Goal: Information Seeking & Learning: Check status

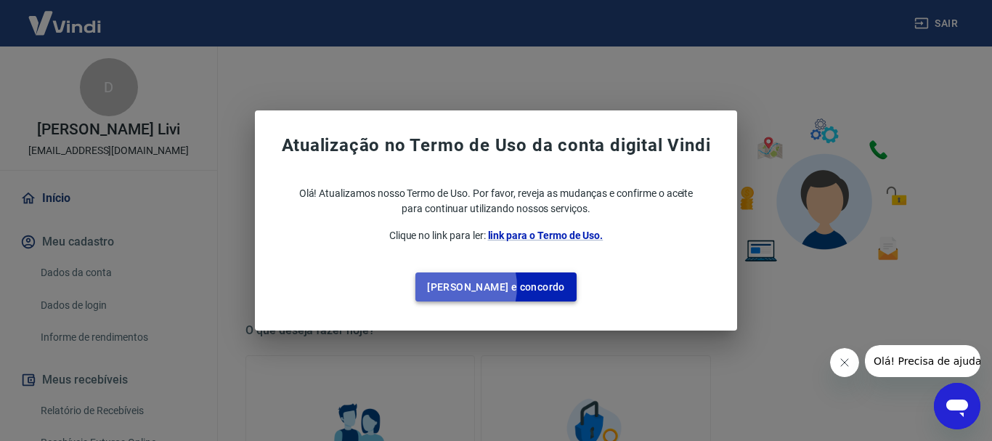
click at [477, 287] on button "Li e concordo" at bounding box center [495, 287] width 161 height 30
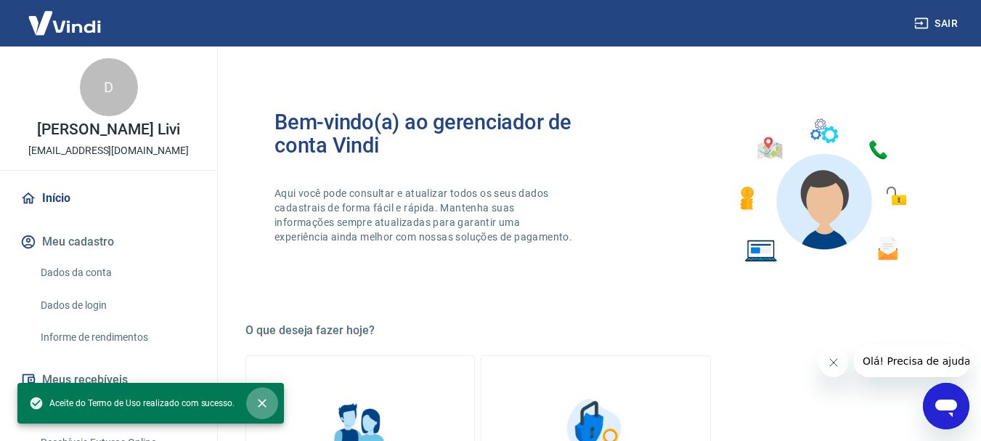
click at [264, 404] on icon "close" at bounding box center [262, 403] width 15 height 15
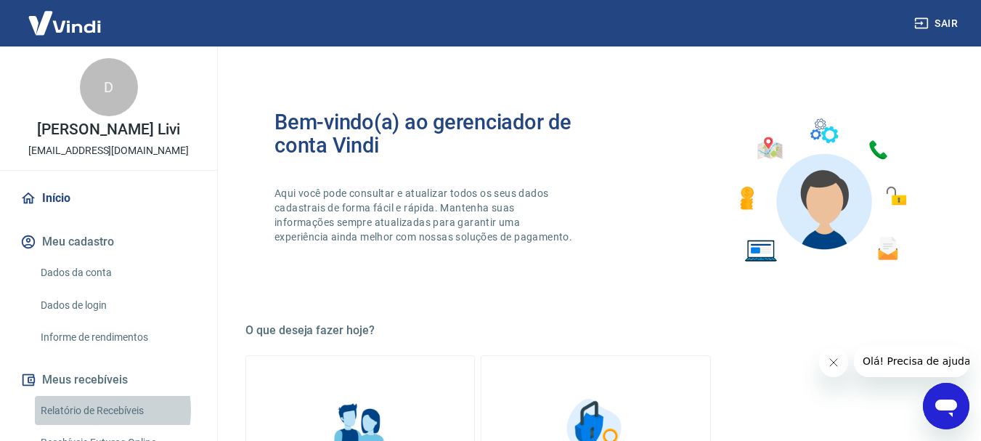
click at [85, 409] on link "Relatório de Recebíveis" at bounding box center [117, 411] width 165 height 30
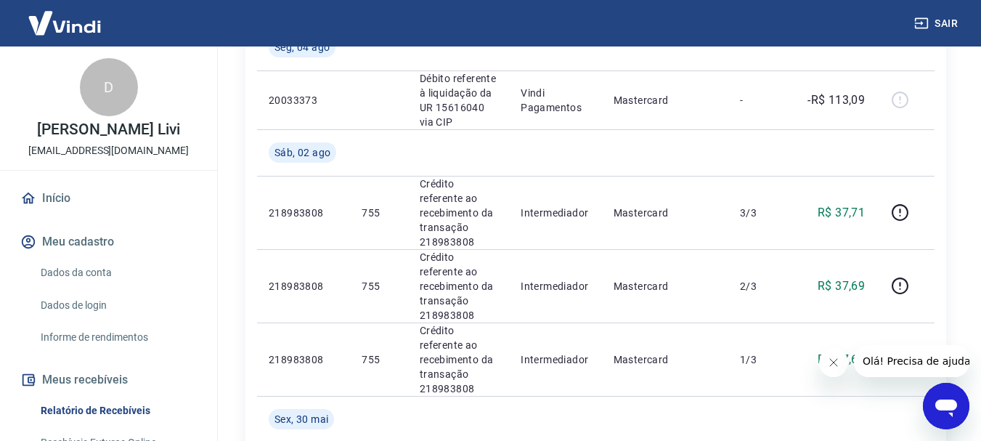
scroll to position [350, 0]
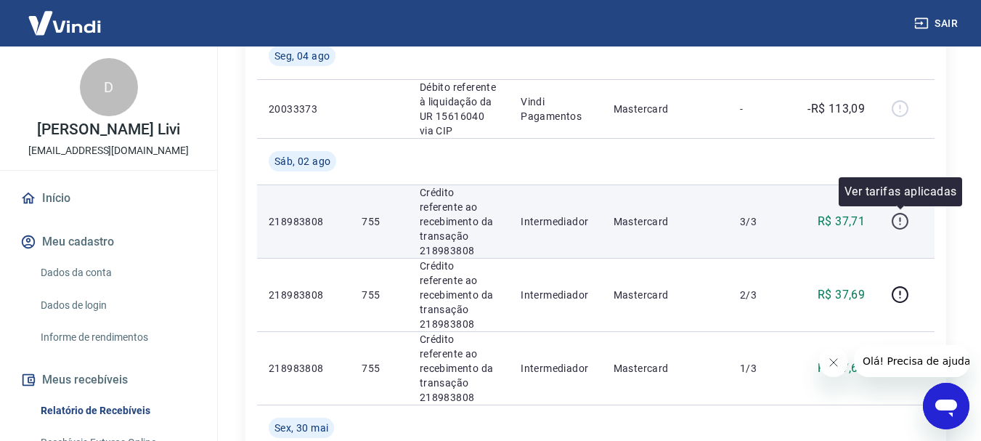
click at [903, 221] on icon "button" at bounding box center [900, 221] width 18 height 18
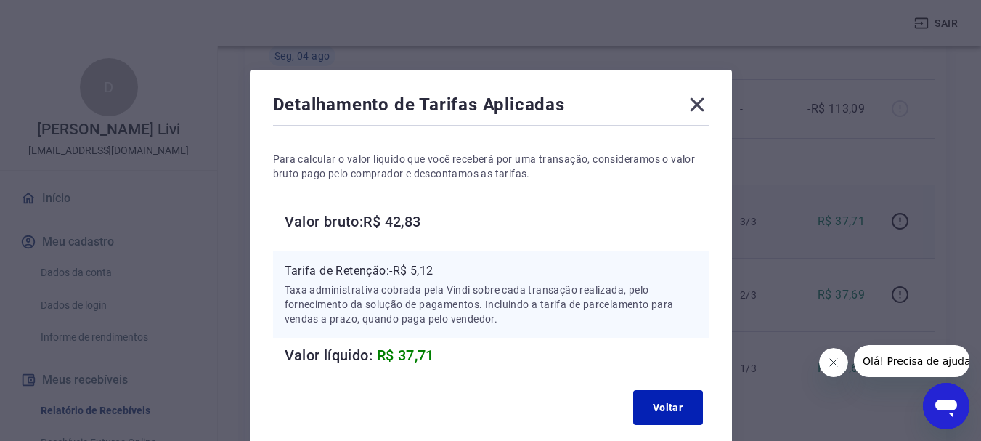
click at [694, 104] on icon at bounding box center [696, 104] width 23 height 23
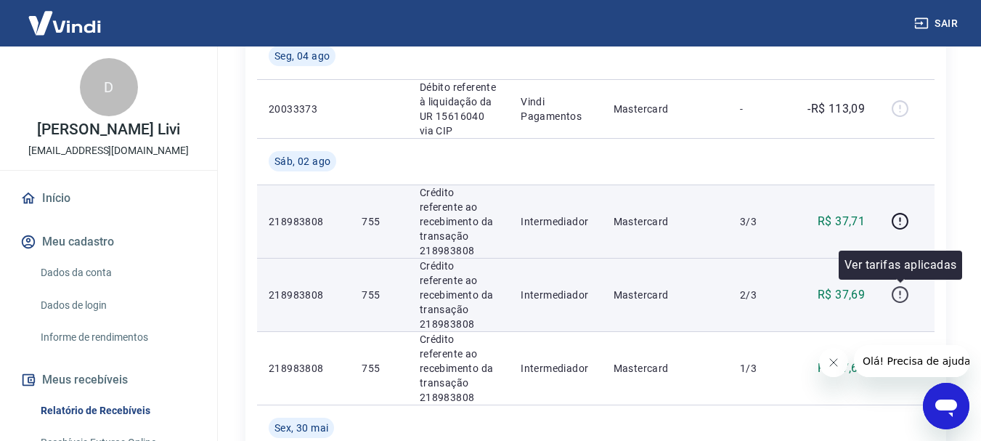
click at [896, 298] on icon "button" at bounding box center [900, 294] width 18 height 18
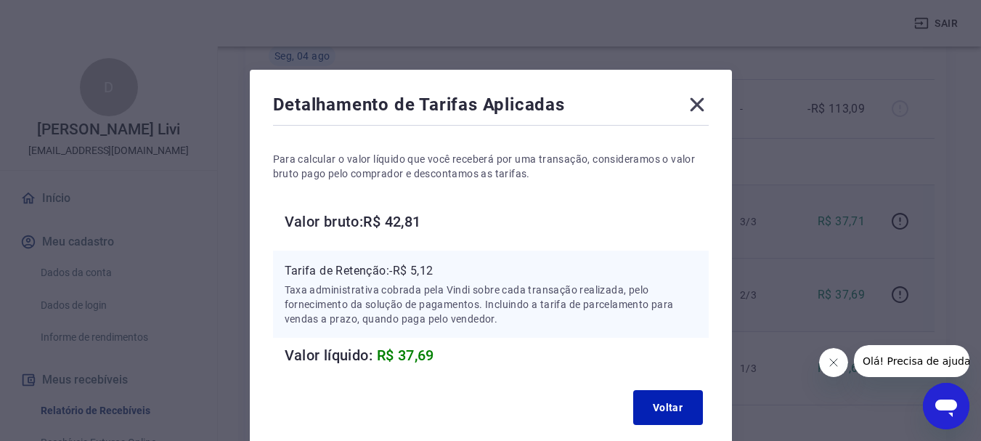
click at [695, 108] on icon at bounding box center [696, 104] width 23 height 23
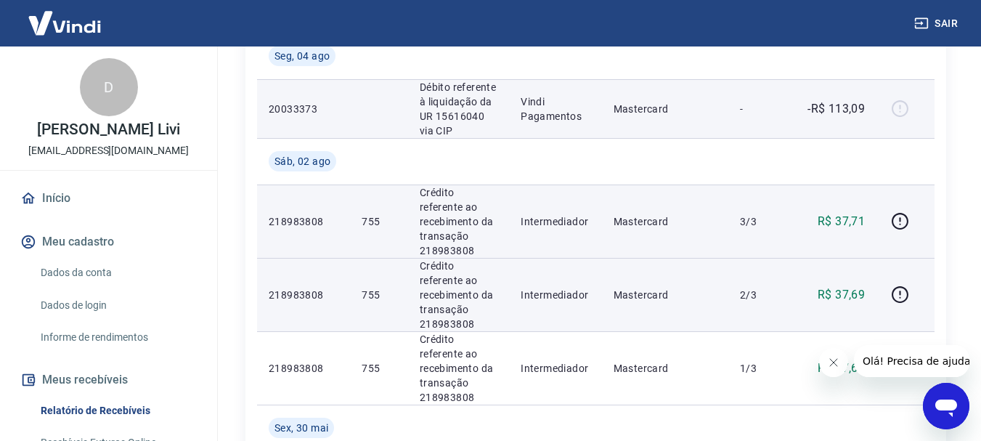
click at [897, 108] on div at bounding box center [905, 108] width 35 height 23
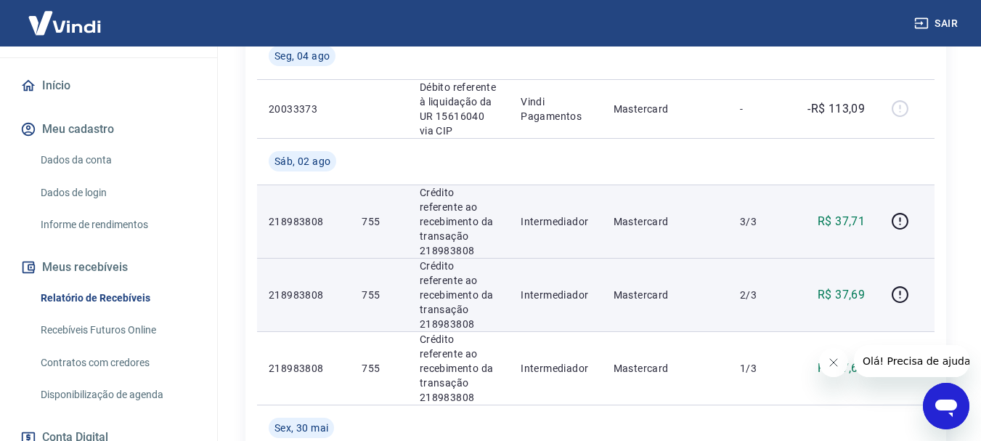
scroll to position [126, 0]
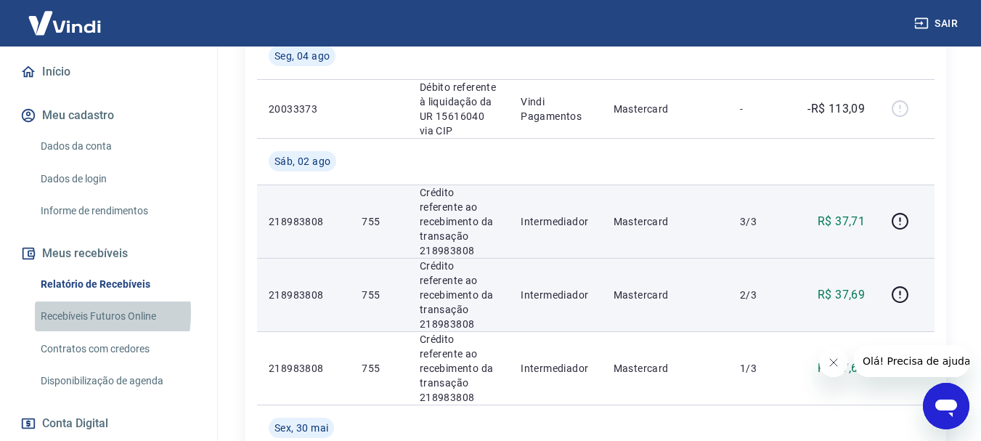
click at [60, 313] on link "Recebíveis Futuros Online" at bounding box center [117, 316] width 165 height 30
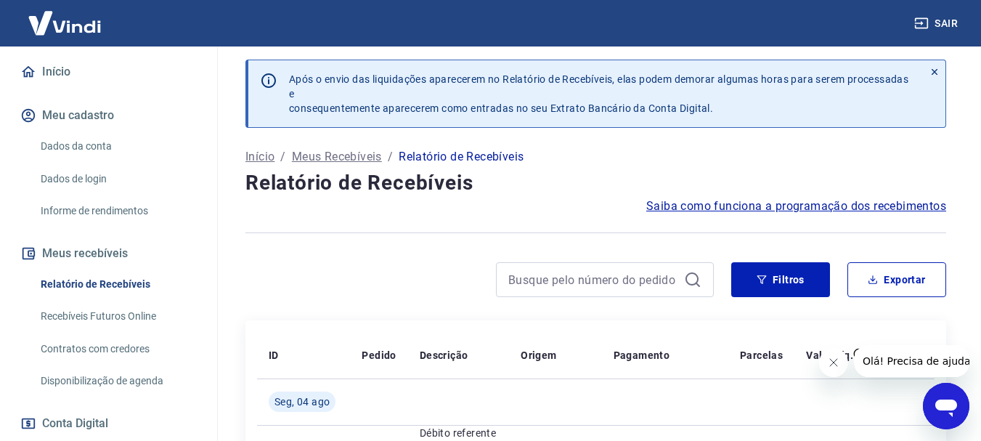
scroll to position [0, 0]
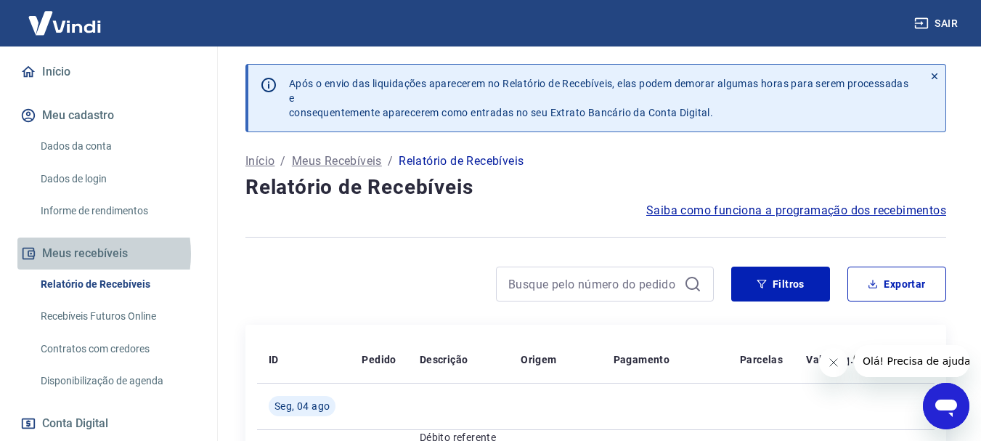
click at [68, 253] on button "Meus recebíveis" at bounding box center [108, 253] width 182 height 32
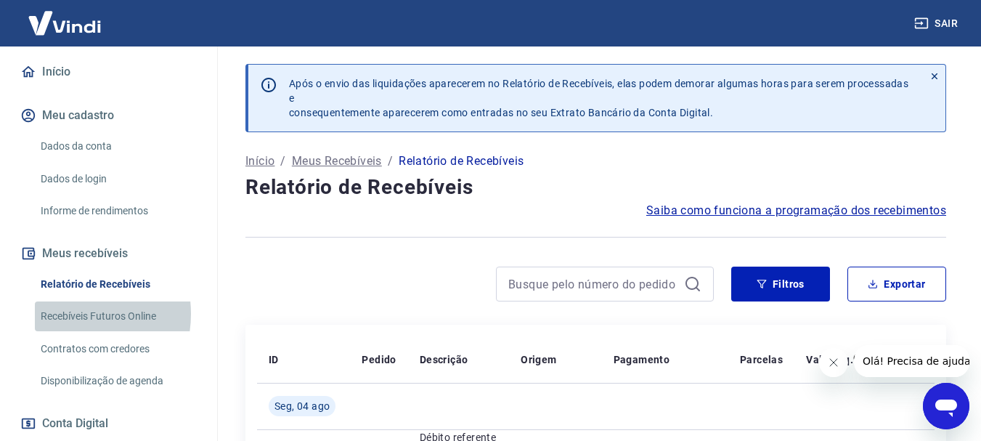
click at [67, 314] on link "Recebíveis Futuros Online" at bounding box center [117, 316] width 165 height 30
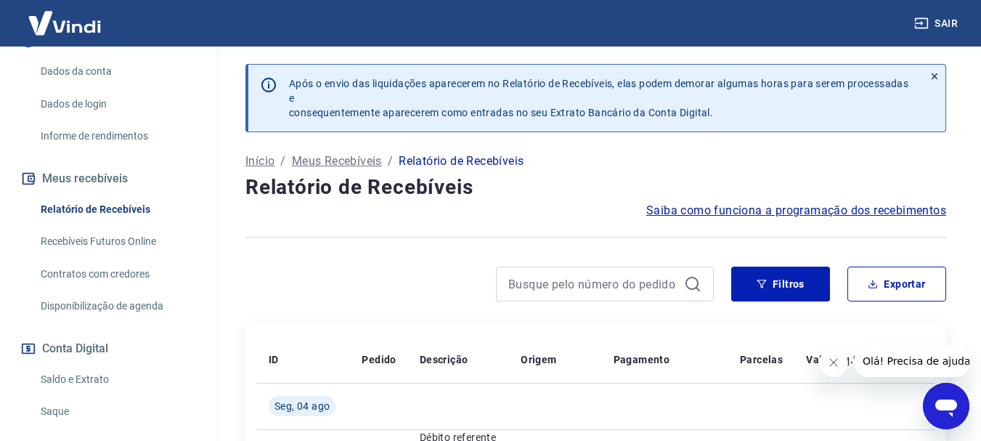
scroll to position [203, 0]
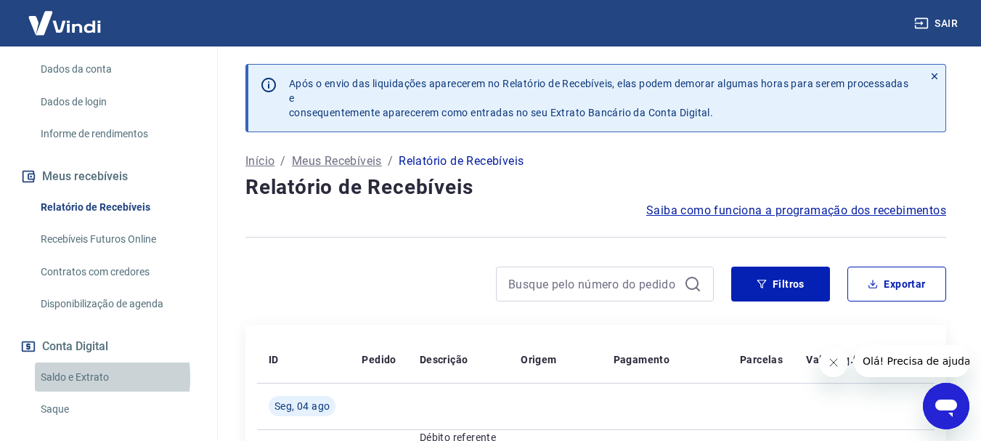
click at [52, 377] on link "Saldo e Extrato" at bounding box center [117, 377] width 165 height 30
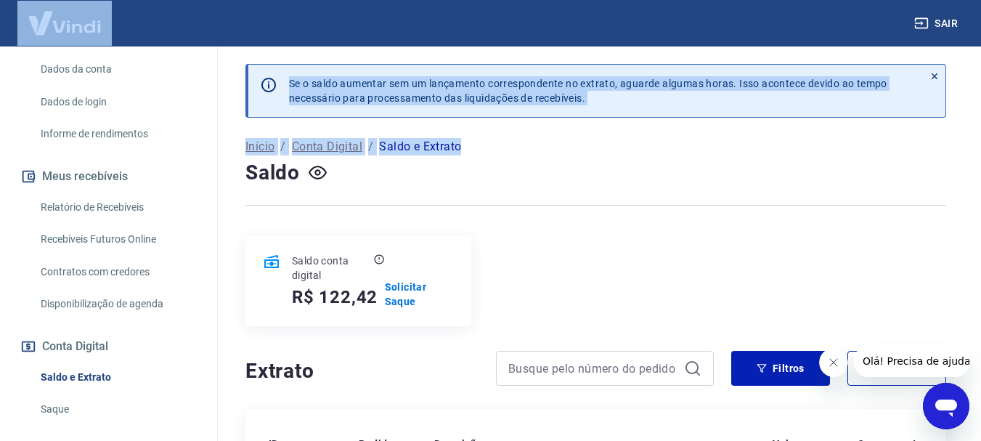
drag, startPoint x: 976, startPoint y: 88, endPoint x: 719, endPoint y: 125, distance: 259.7
